Goal: Obtain resource: Download file/media

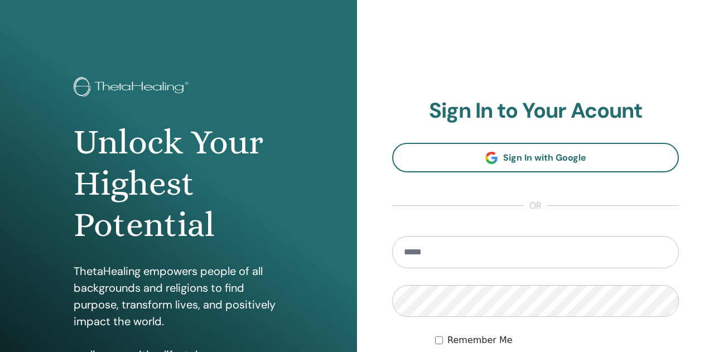
click at [523, 245] on input "email" at bounding box center [535, 252] width 287 height 32
type input "**********"
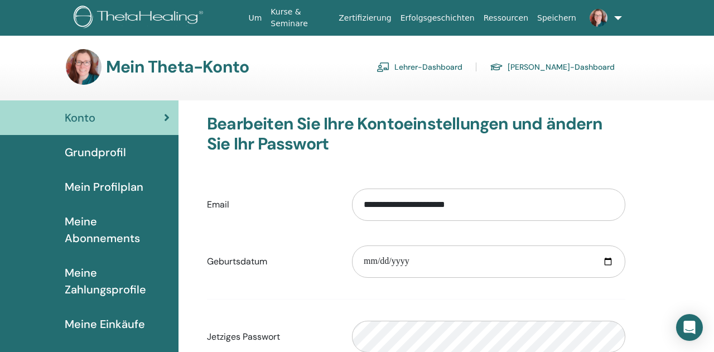
click at [435, 63] on link "Lehrer-Dashboard" at bounding box center [419, 67] width 86 height 18
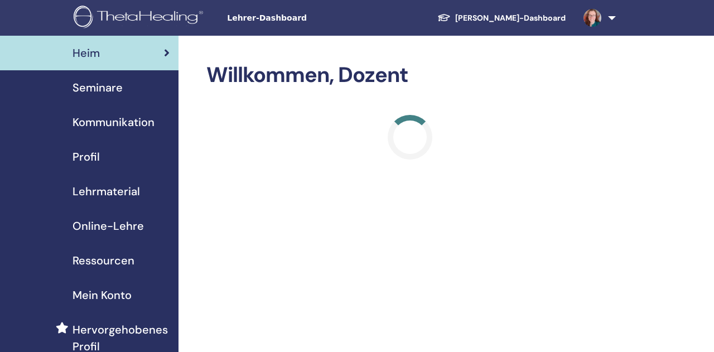
click at [122, 192] on span "Lehrmaterial" at bounding box center [105, 191] width 67 height 17
click at [83, 189] on span "Lehrmaterial" at bounding box center [105, 191] width 67 height 17
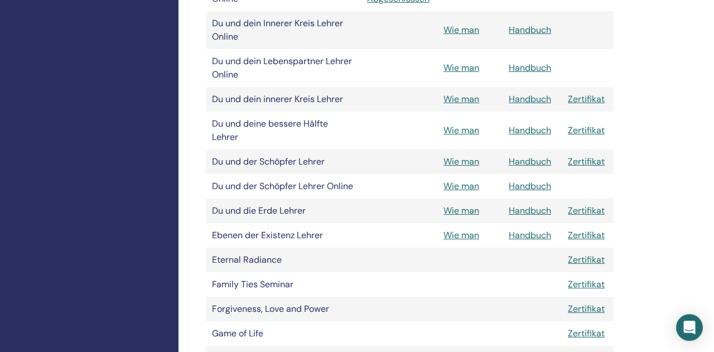
scroll to position [928, 0]
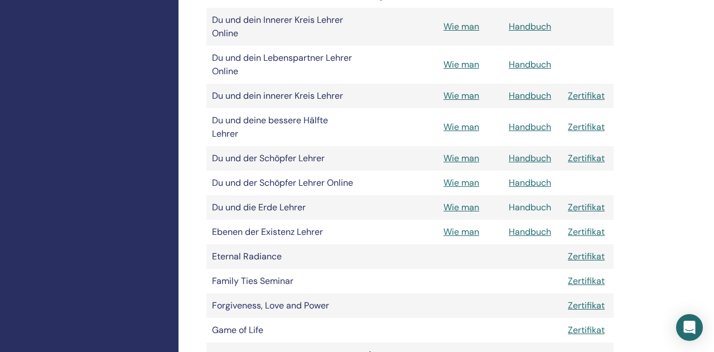
click at [537, 201] on link "Handbuch" at bounding box center [529, 207] width 42 height 12
